Goal: Navigation & Orientation: Find specific page/section

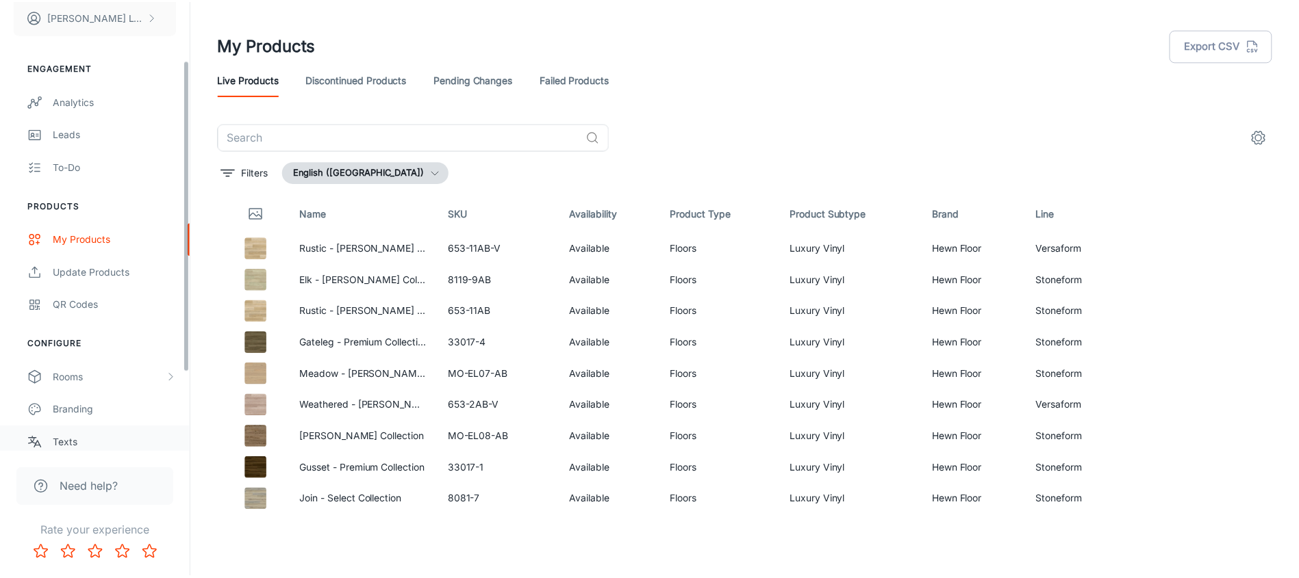
scroll to position [198, 0]
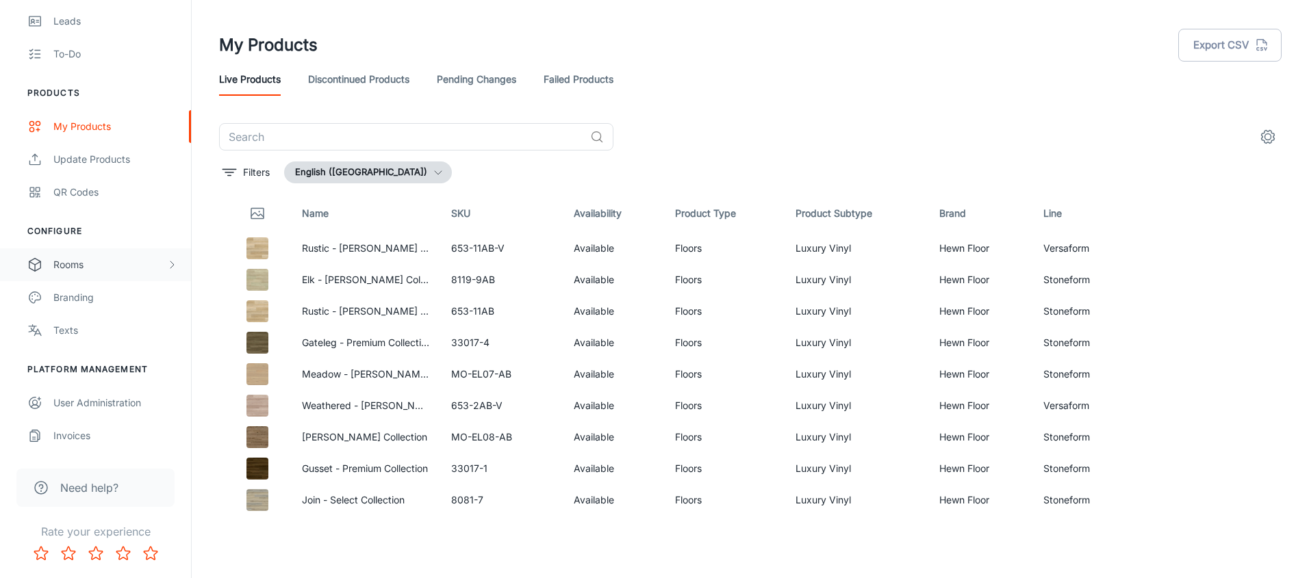
click at [113, 268] on div "Rooms" at bounding box center [109, 264] width 113 height 15
click at [107, 295] on div "My Rooms" at bounding box center [115, 297] width 124 height 15
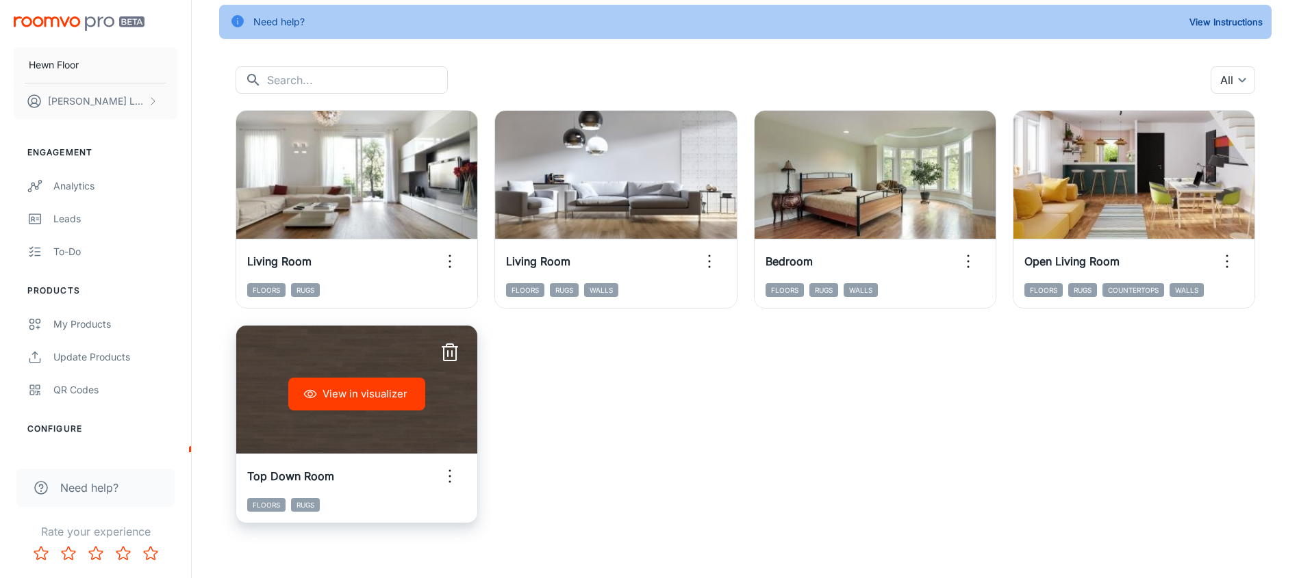
scroll to position [102, 0]
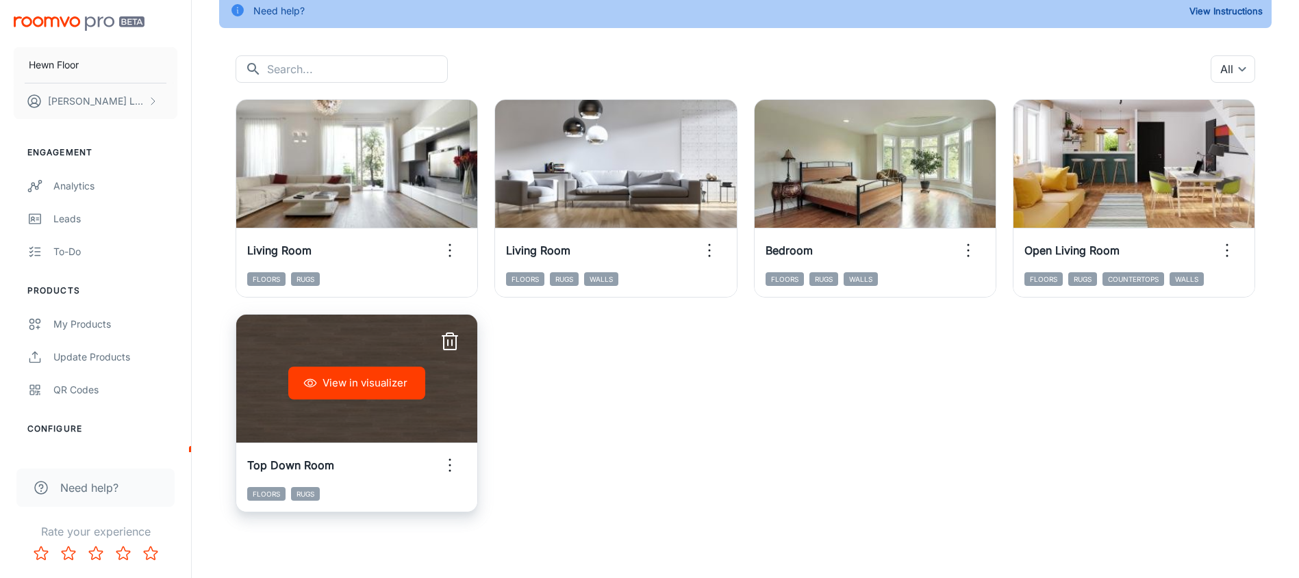
click at [455, 456] on icon "button" at bounding box center [450, 466] width 22 height 22
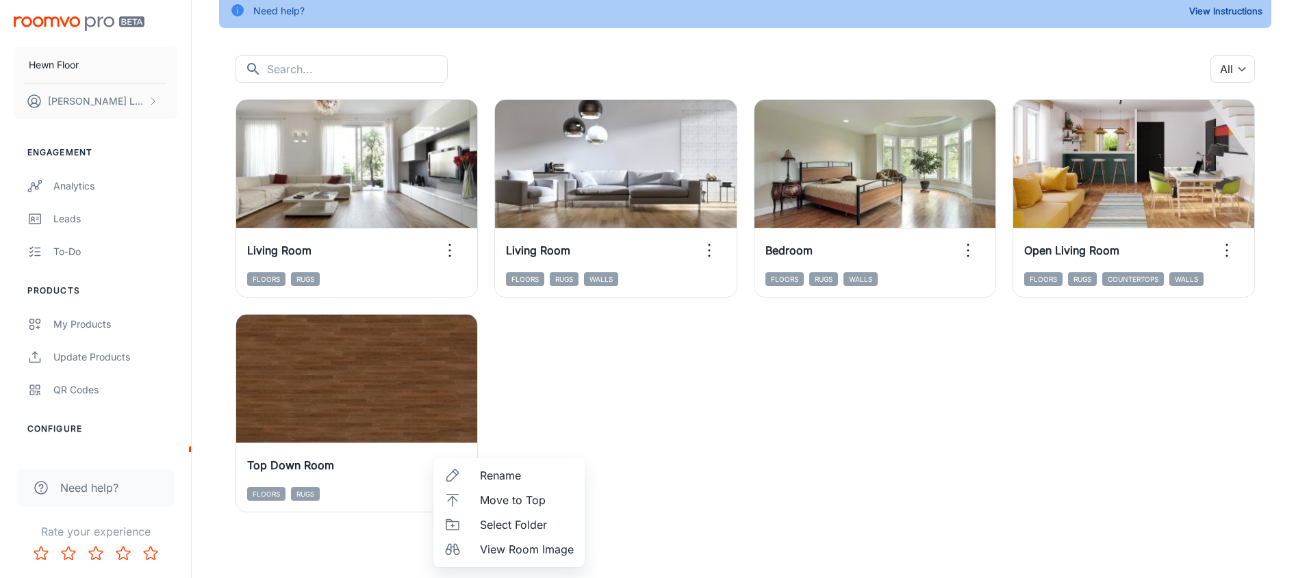
click at [495, 341] on div at bounding box center [654, 289] width 1309 height 578
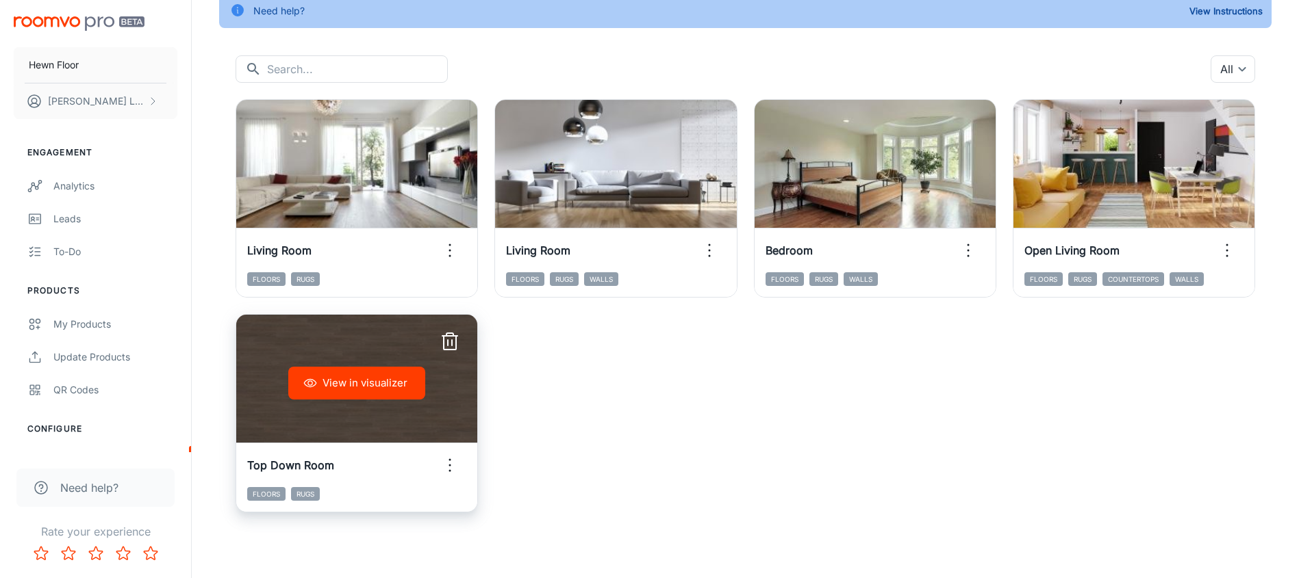
click at [453, 337] on icon "button" at bounding box center [450, 342] width 22 height 22
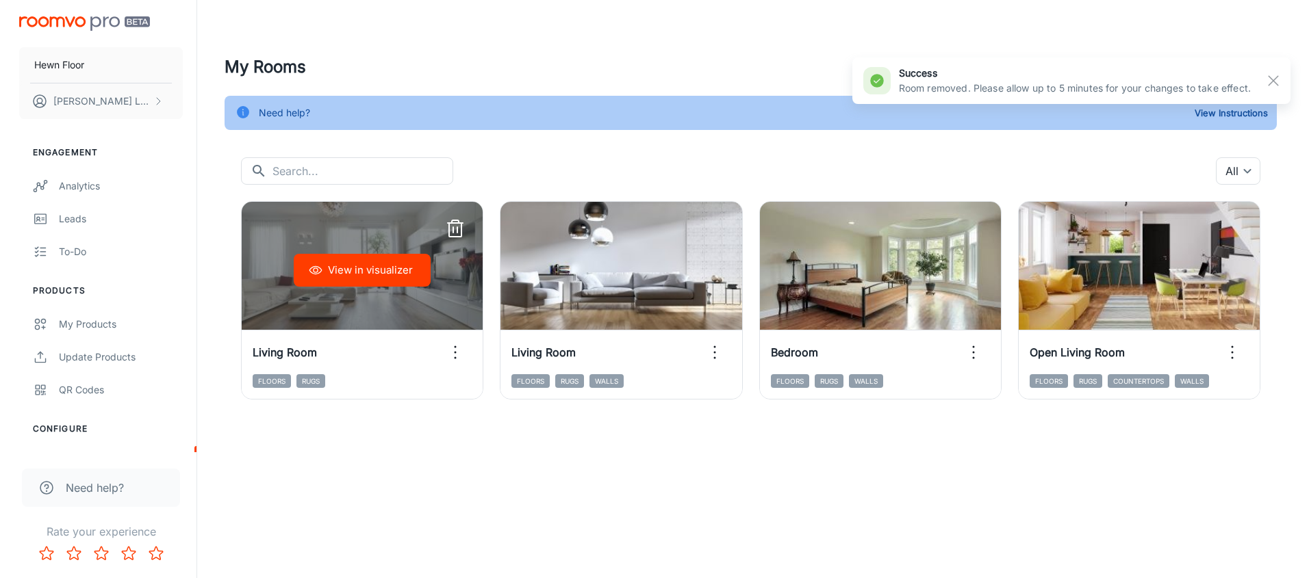
scroll to position [0, 0]
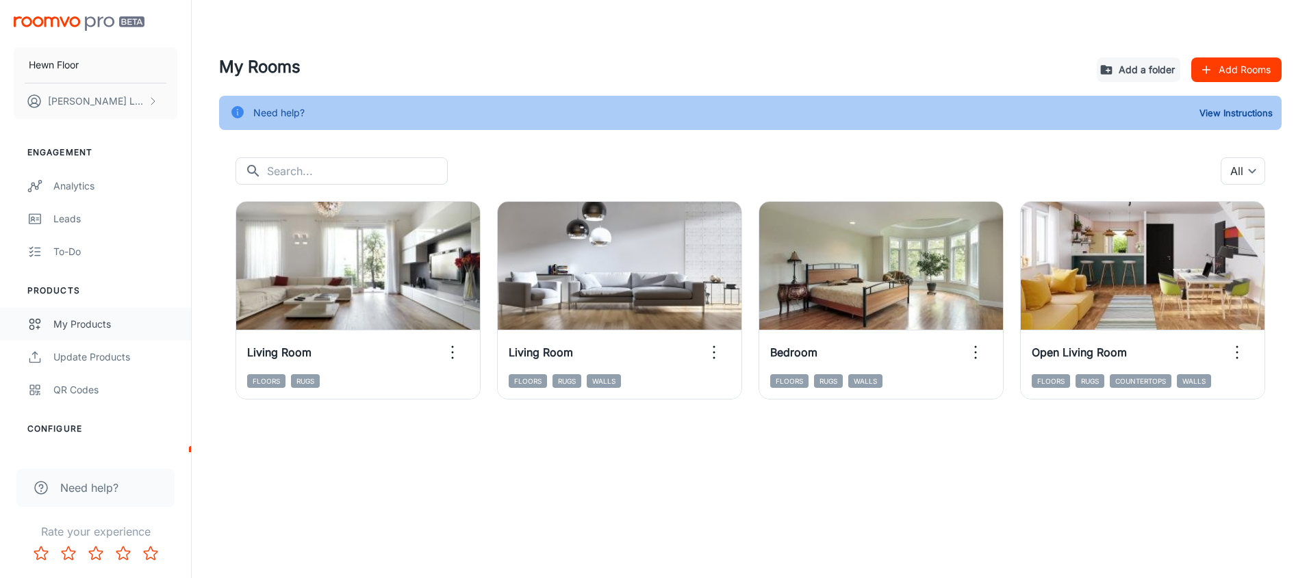
click at [89, 327] on div "My Products" at bounding box center [115, 324] width 124 height 15
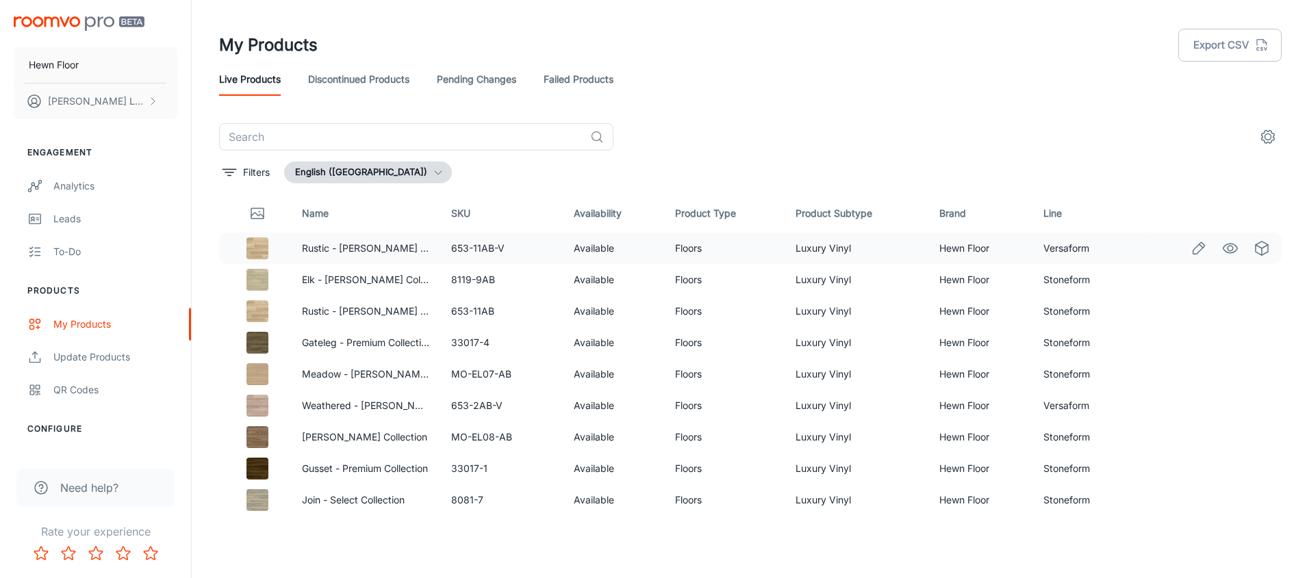
click at [264, 246] on img at bounding box center [257, 249] width 22 height 22
